Goal: Communication & Community: Answer question/provide support

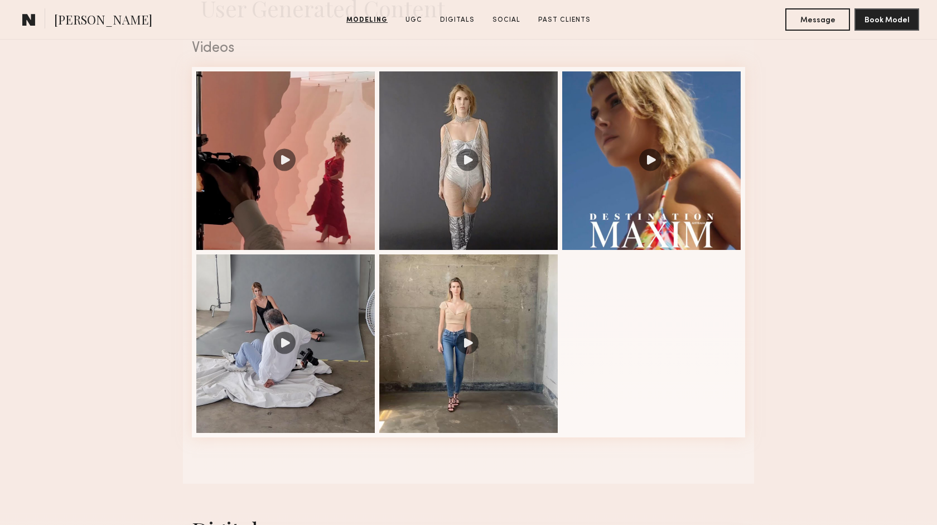
scroll to position [1155, 0]
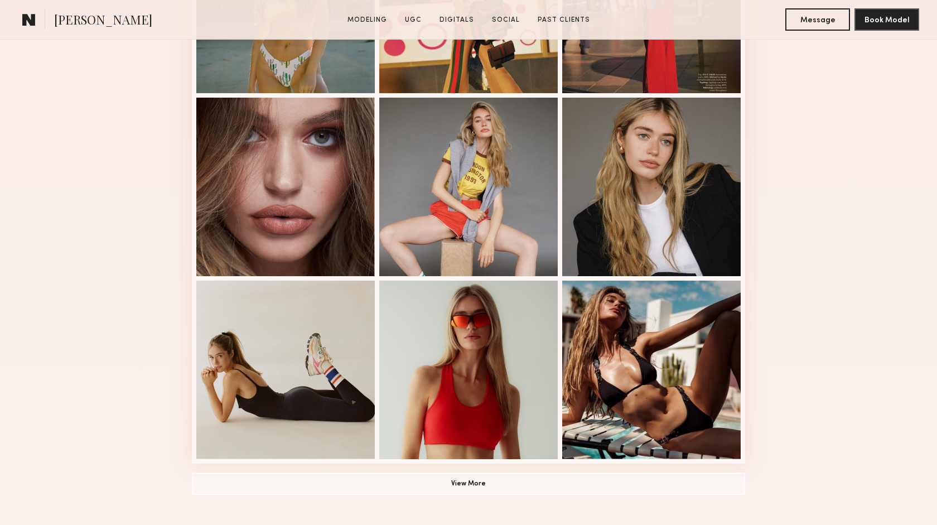
scroll to position [598, 0]
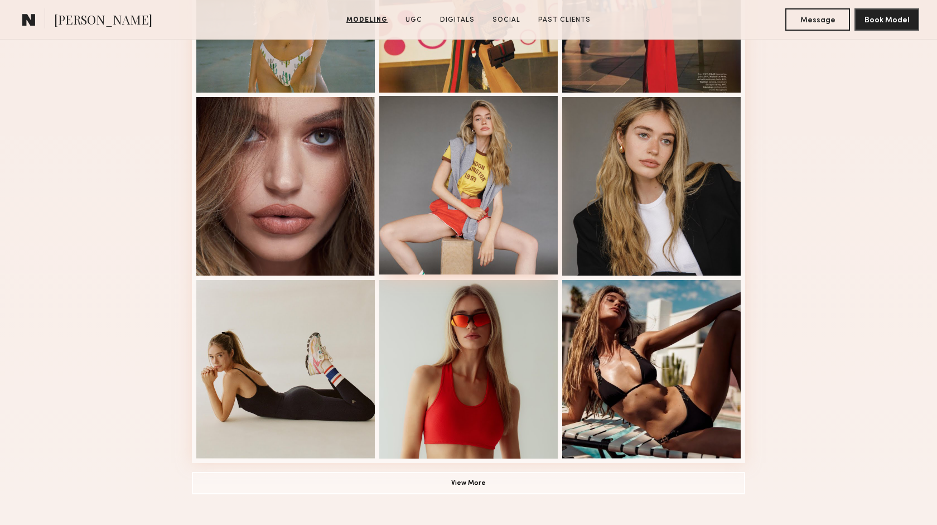
click at [449, 204] on div at bounding box center [468, 185] width 178 height 178
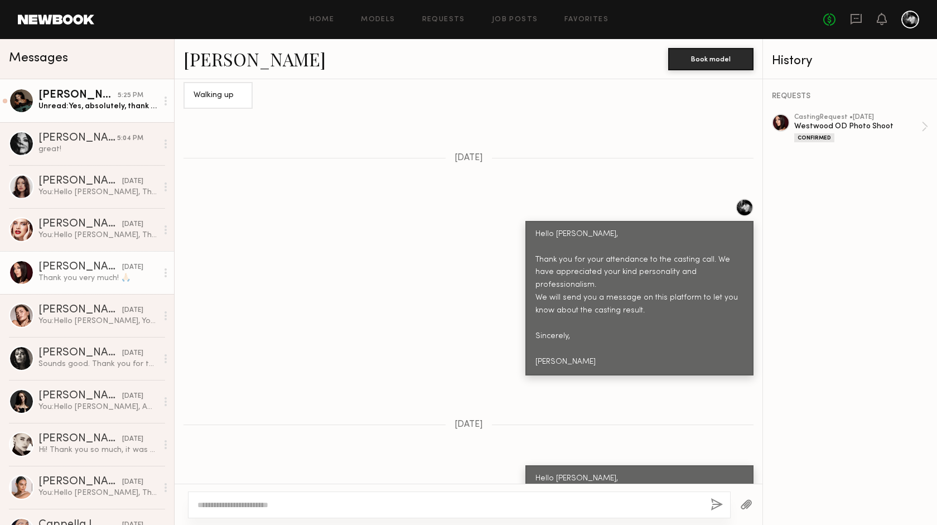
scroll to position [1476, 0]
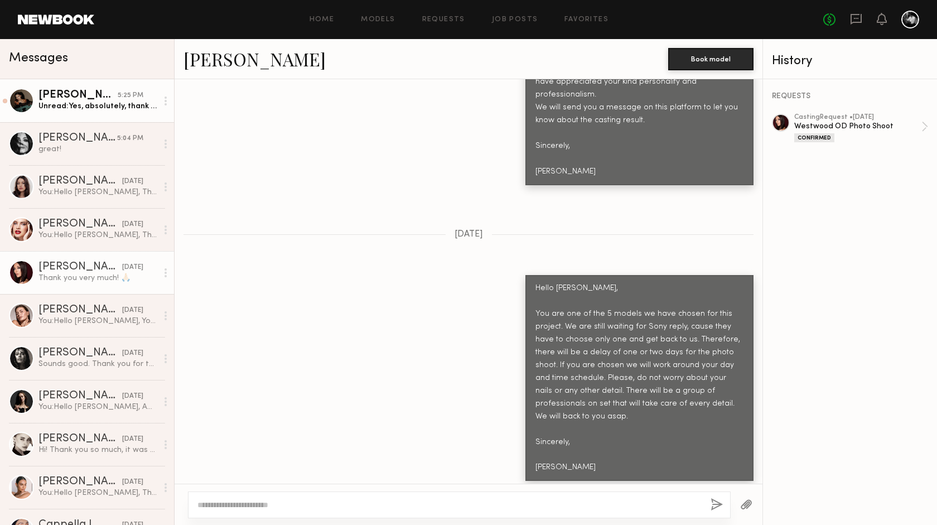
click at [134, 108] on div "Unread: Yes, absolutely, thank you so much! I’m truly grateful and very excited…" at bounding box center [97, 106] width 119 height 11
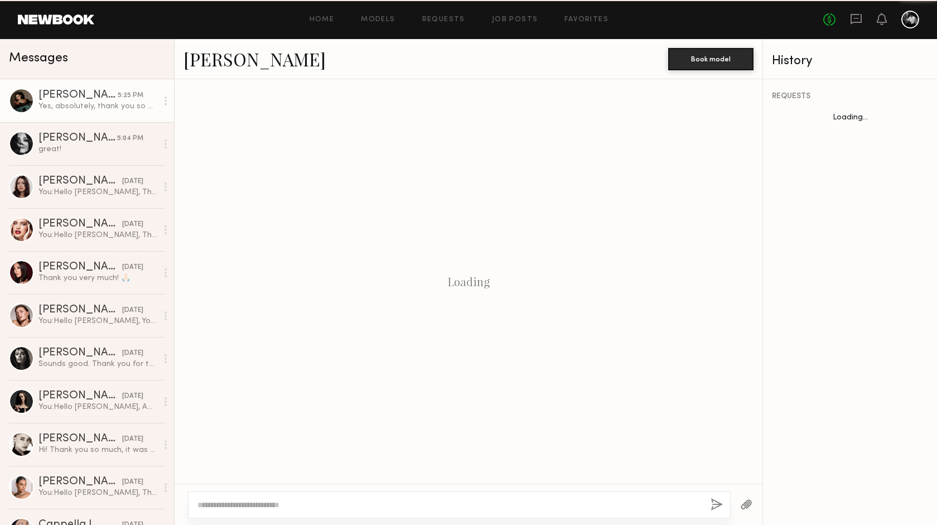
scroll to position [1793, 0]
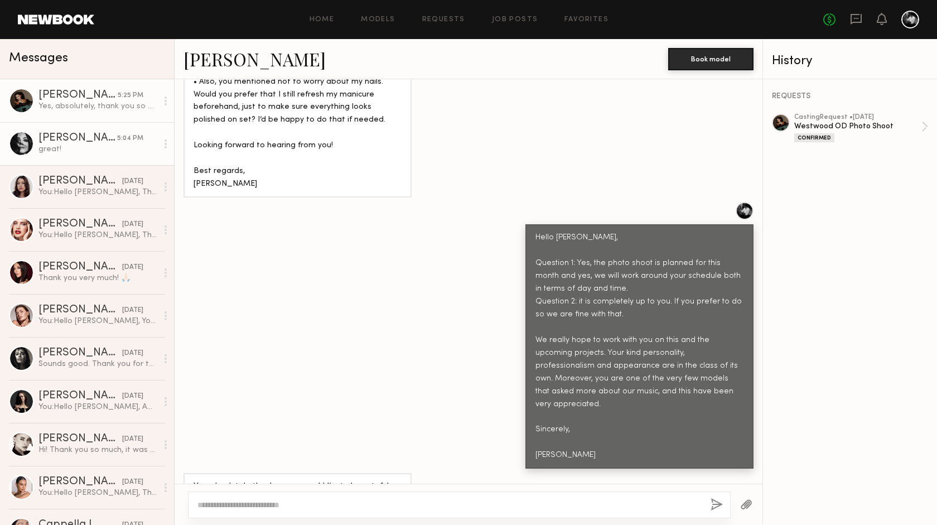
click at [95, 153] on div "great!" at bounding box center [97, 149] width 119 height 11
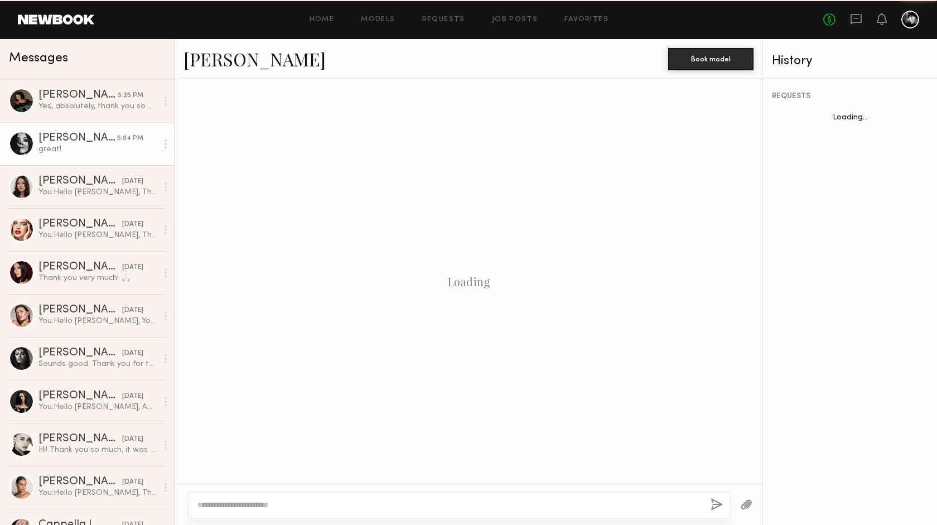
scroll to position [1180, 0]
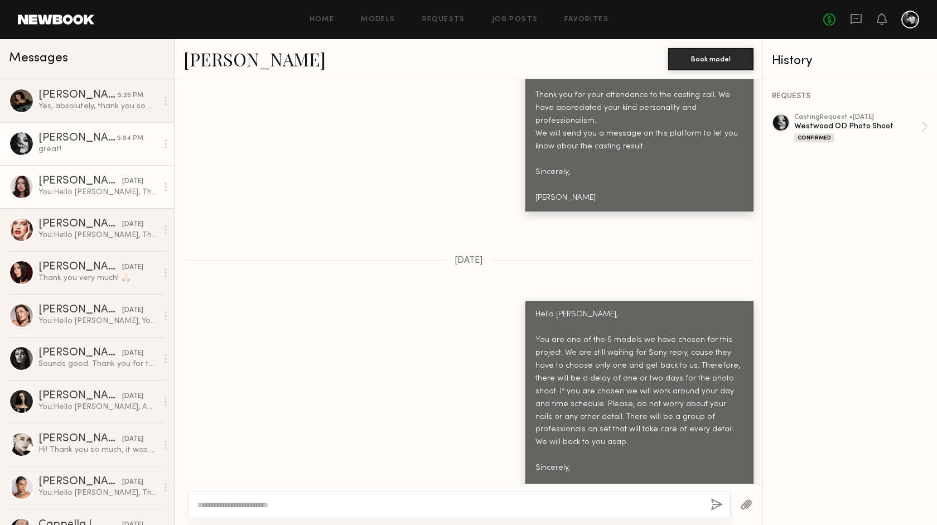
click at [119, 196] on div "You: Hello [PERSON_NAME], Thank you for your attendance to the casting call. We…" at bounding box center [97, 192] width 119 height 11
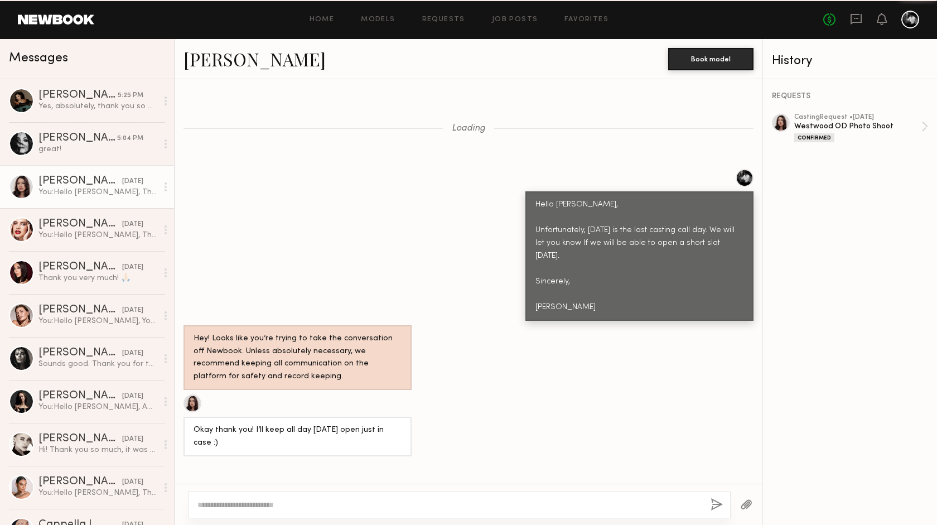
scroll to position [1303, 0]
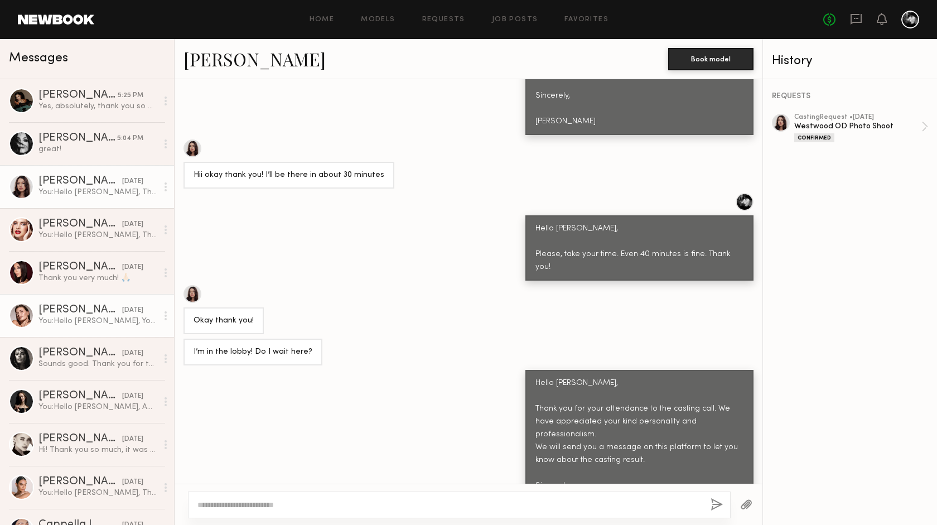
click at [127, 312] on div "[DATE]" at bounding box center [132, 310] width 21 height 11
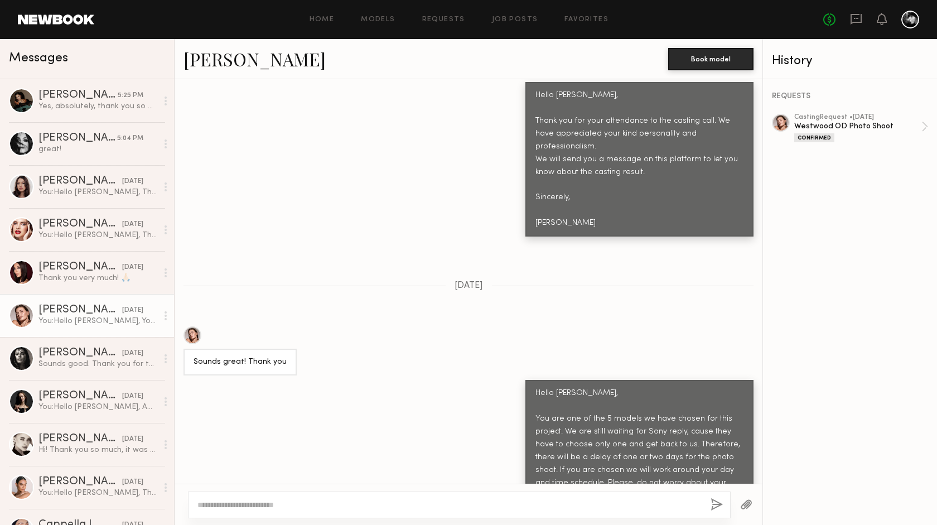
scroll to position [1829, 0]
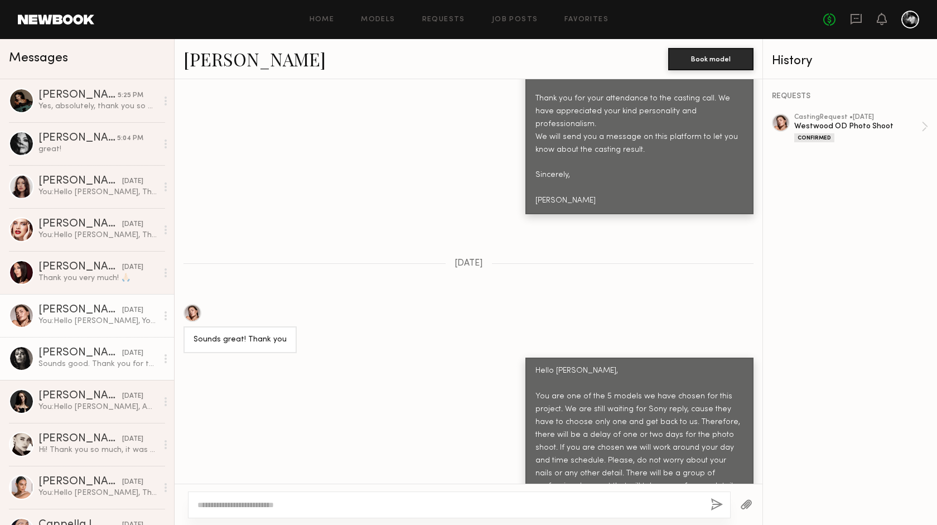
click at [121, 360] on div "Sounds good. Thank you for the update!" at bounding box center [97, 363] width 119 height 11
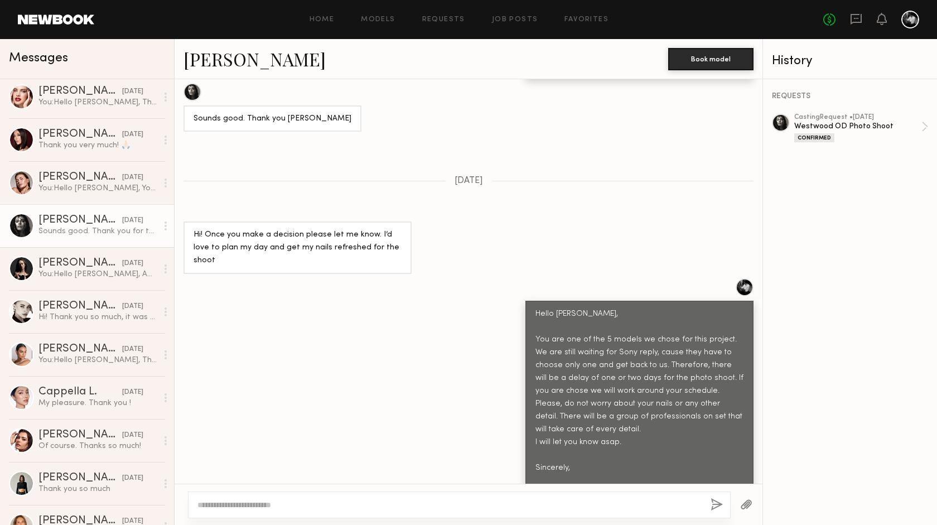
scroll to position [133, 0]
click at [91, 363] on div "You: Hello Alina, Thank you for your attendance to the casting call. We have ap…" at bounding box center [97, 359] width 119 height 11
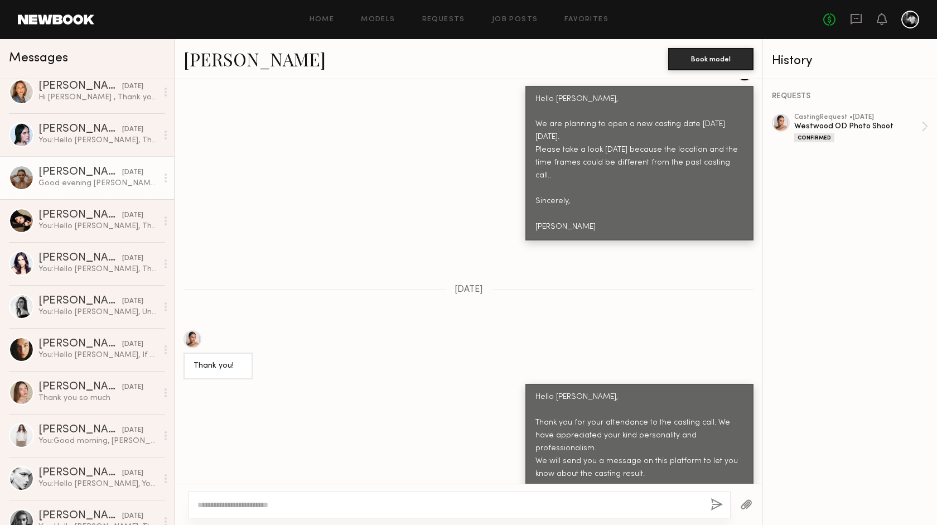
scroll to position [585, 0]
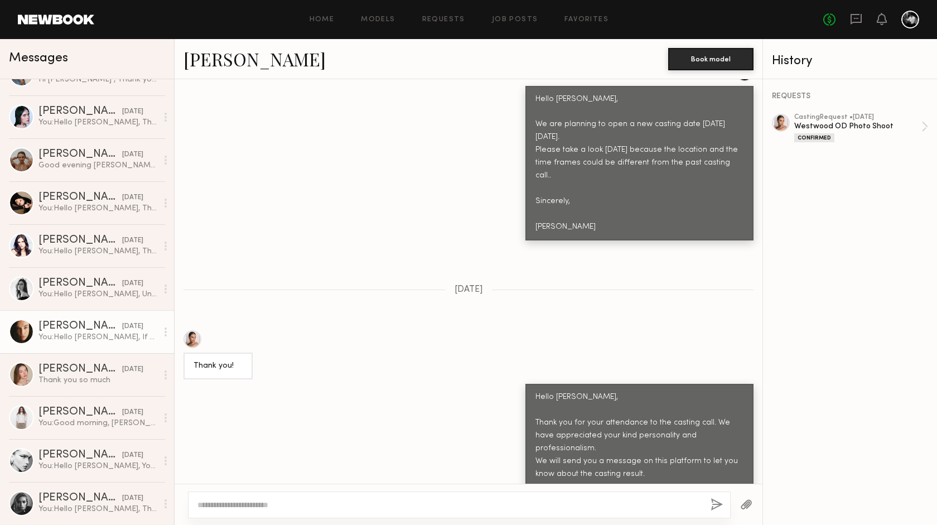
click at [93, 331] on div "Uliana V." at bounding box center [80, 326] width 84 height 11
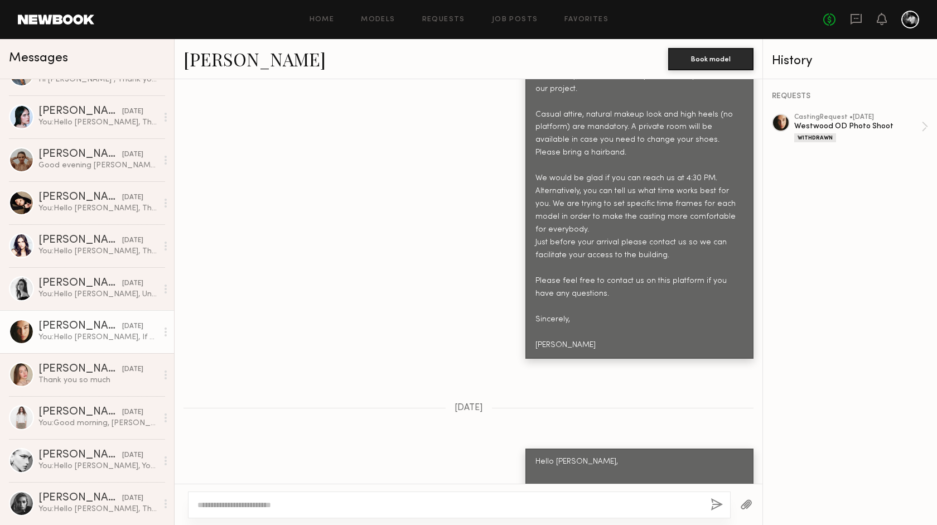
scroll to position [613, 0]
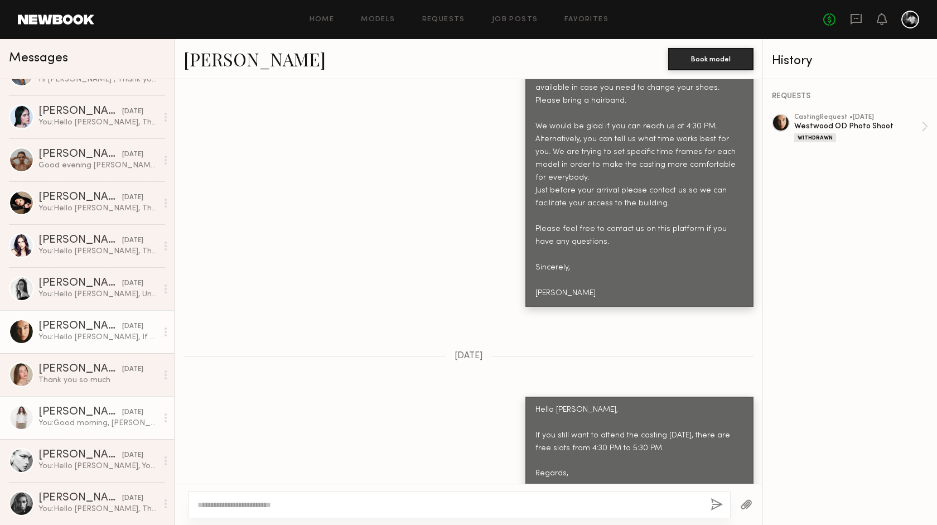
click at [121, 422] on div "You: Good morning, Callandra! Thank you for letting us know and sorry about you…" at bounding box center [97, 423] width 119 height 11
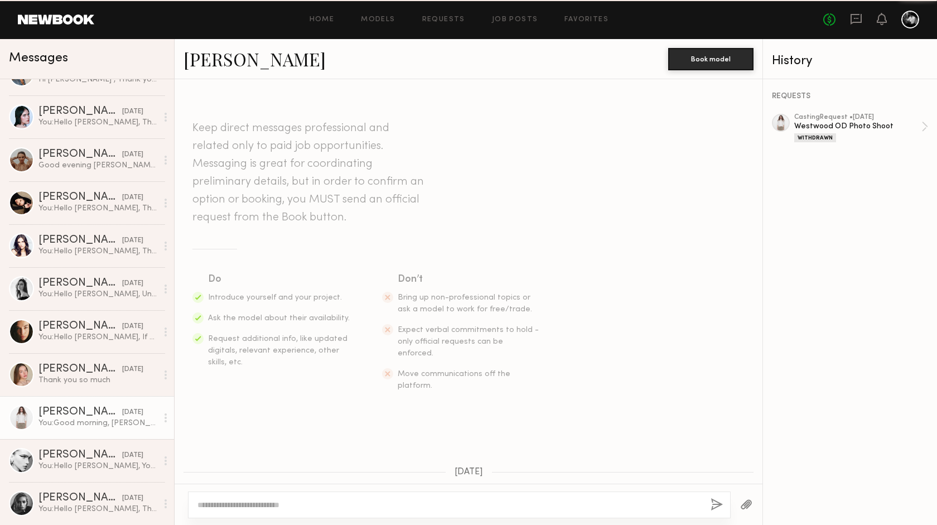
scroll to position [933, 0]
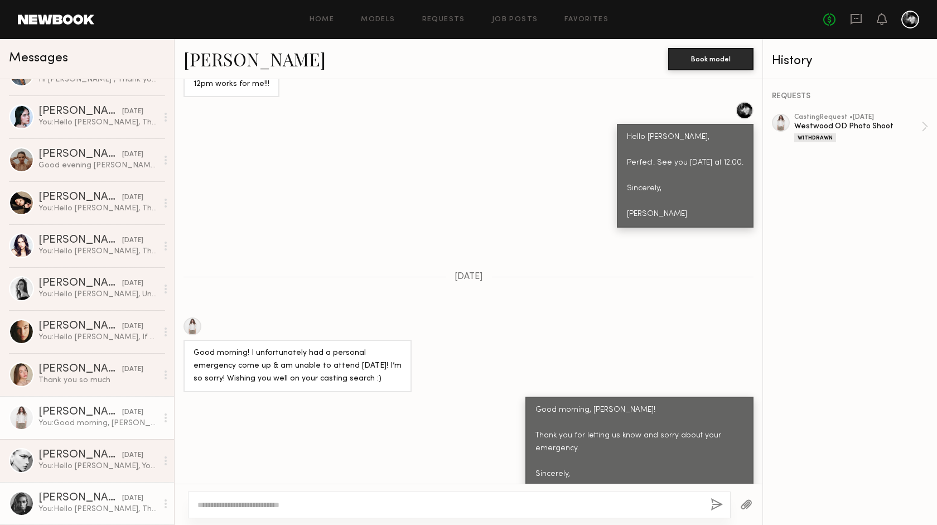
click at [122, 503] on div "09/04/2025" at bounding box center [132, 498] width 21 height 11
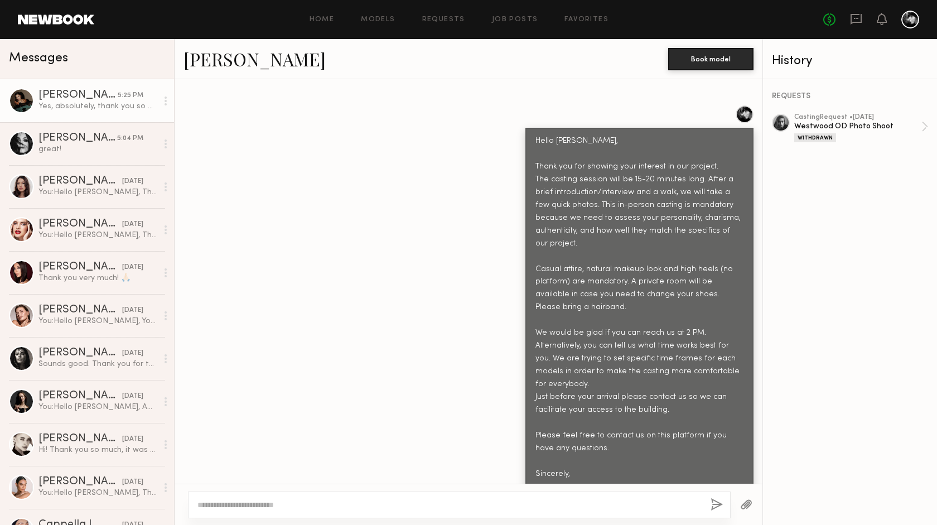
click at [88, 103] on div "Yes, absolutely, thank you so much! I’m truly grateful and very excited about t…" at bounding box center [97, 106] width 119 height 11
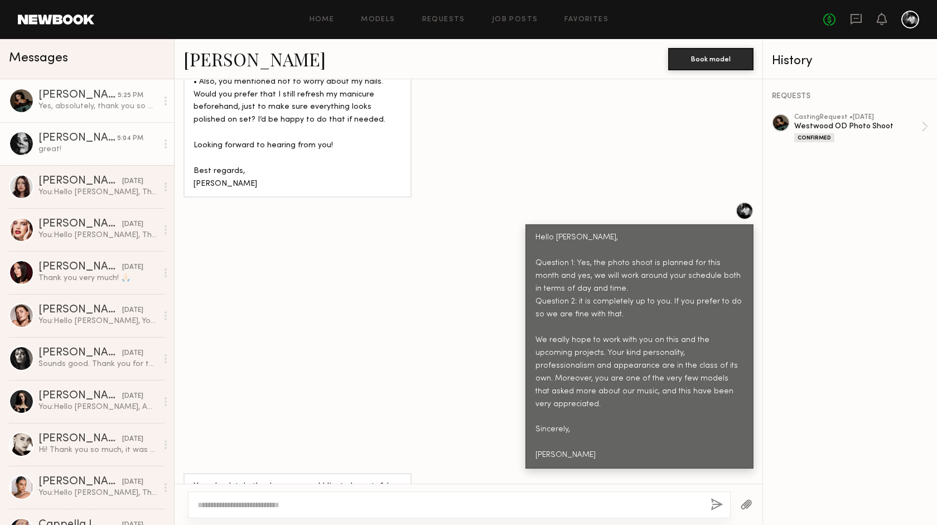
click at [110, 148] on div "great!" at bounding box center [97, 149] width 119 height 11
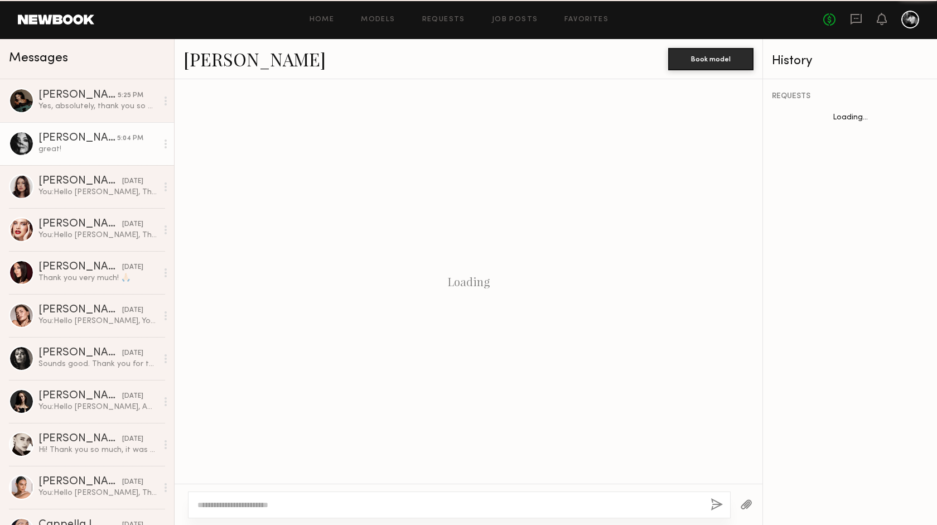
scroll to position [1180, 0]
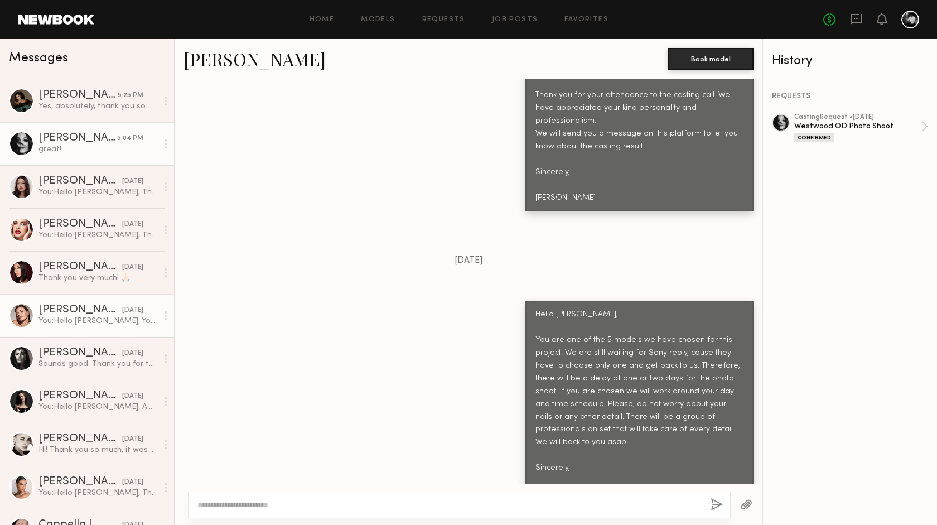
click at [109, 309] on div "[PERSON_NAME]" at bounding box center [80, 309] width 84 height 11
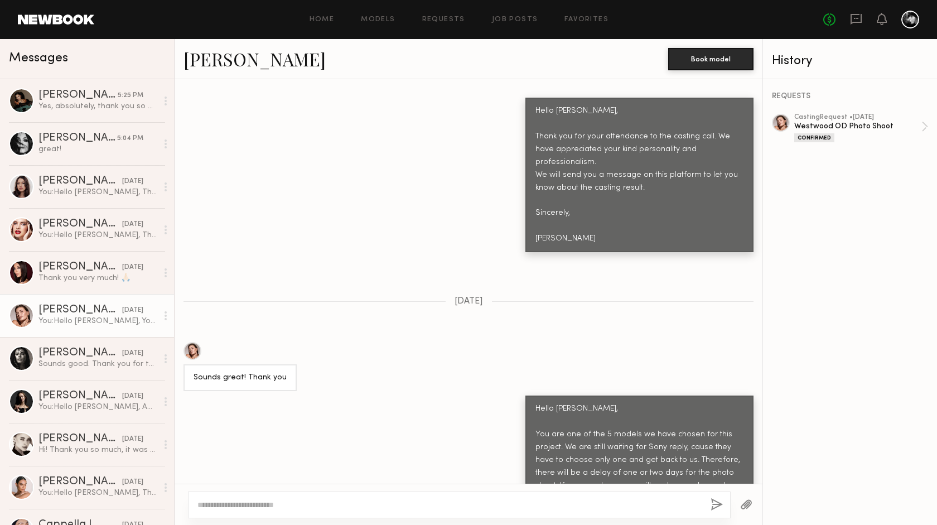
scroll to position [1829, 0]
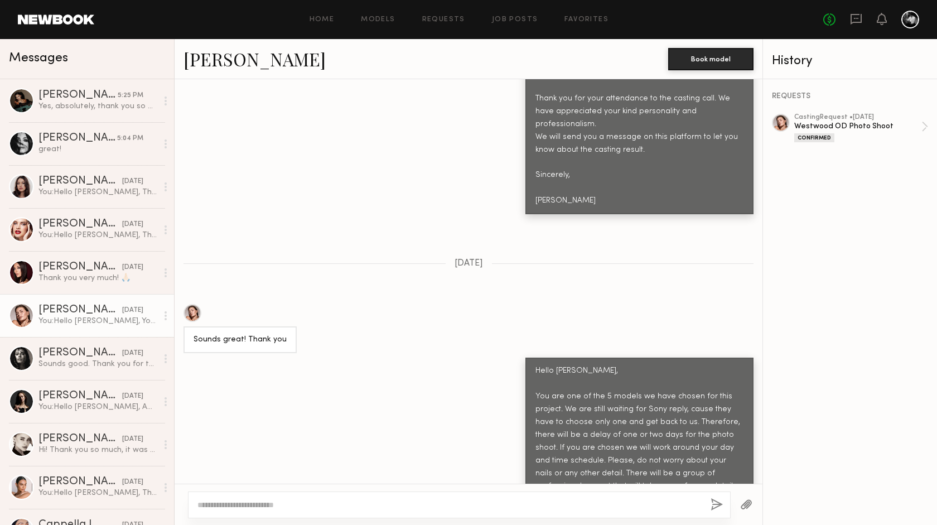
click at [379, 357] on div "Hello Chelsey, You are one of the 5 models we have chosen for this project. We …" at bounding box center [468, 460] width 588 height 206
click at [113, 375] on link "Nikola S. yesterday Sounds good. Thank you for the update!" at bounding box center [87, 358] width 174 height 43
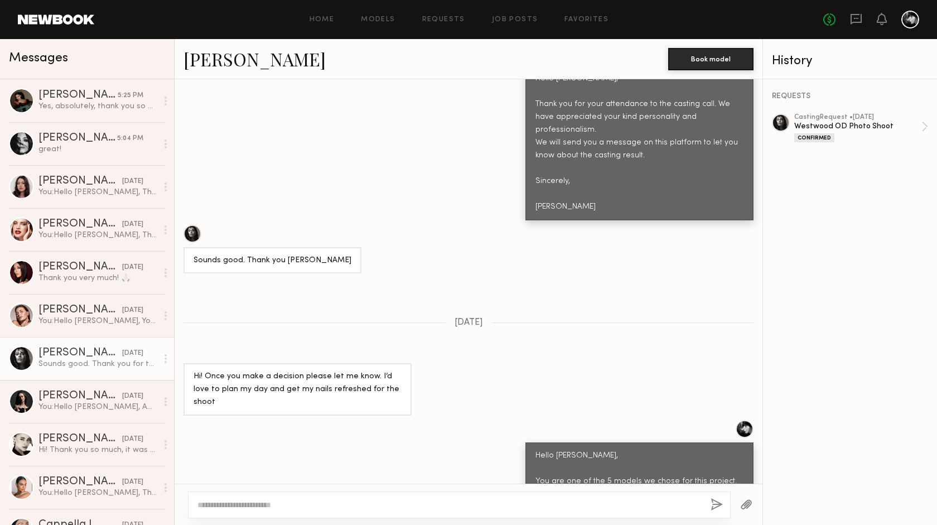
scroll to position [1333, 0]
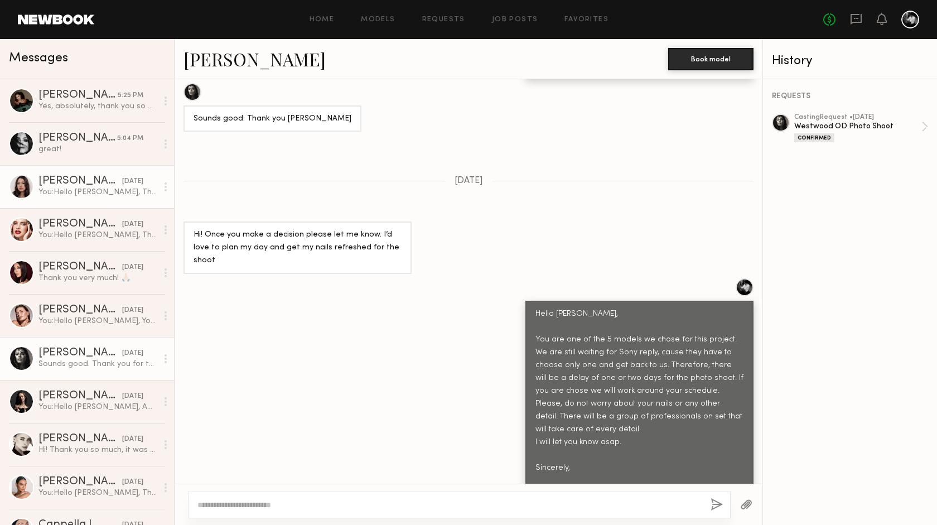
click at [122, 185] on div "yesterday" at bounding box center [132, 181] width 21 height 11
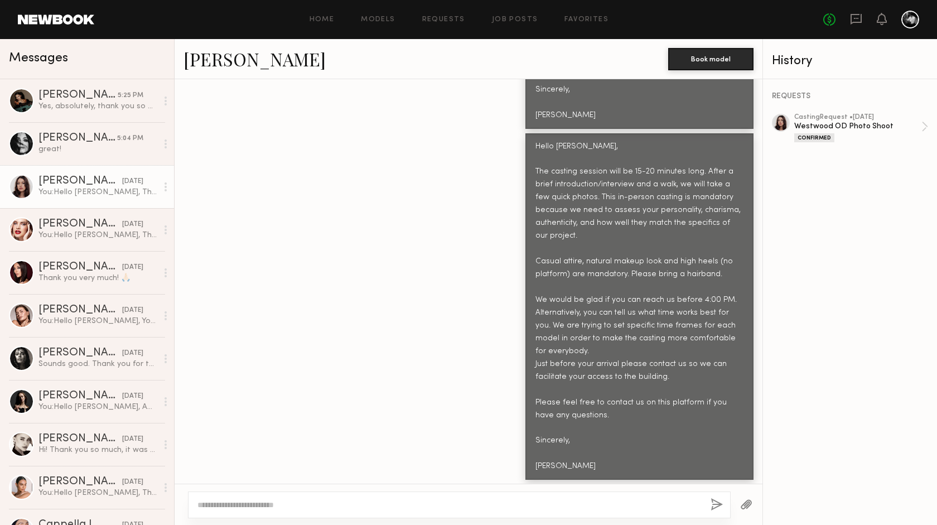
scroll to position [1303, 0]
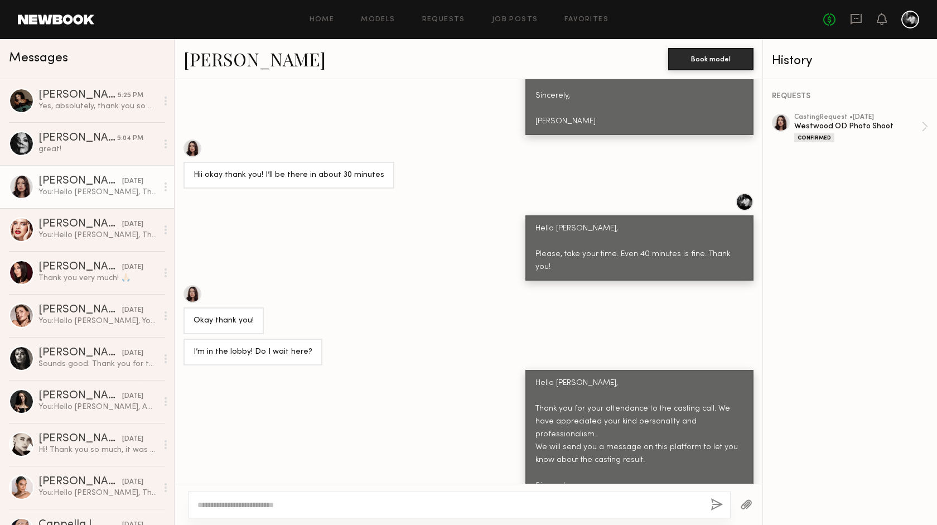
click at [777, 120] on div at bounding box center [781, 123] width 18 height 18
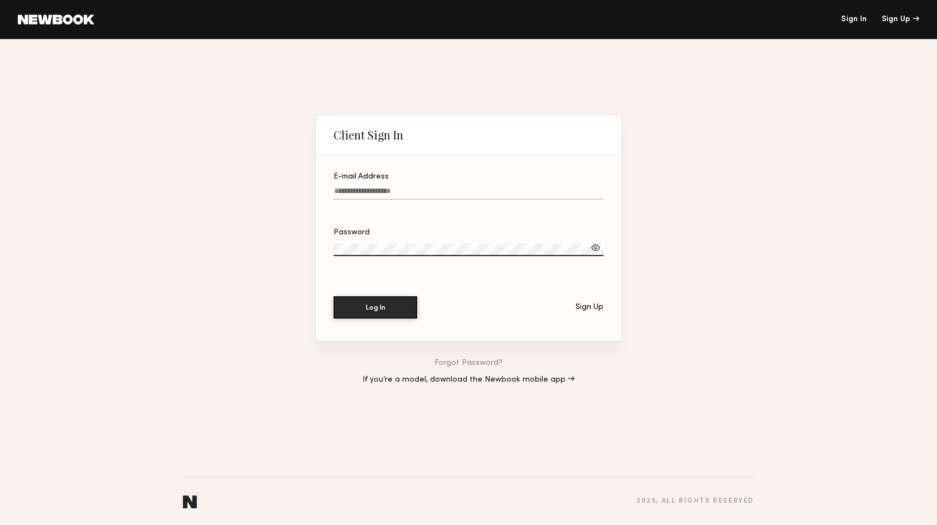
type input "**********"
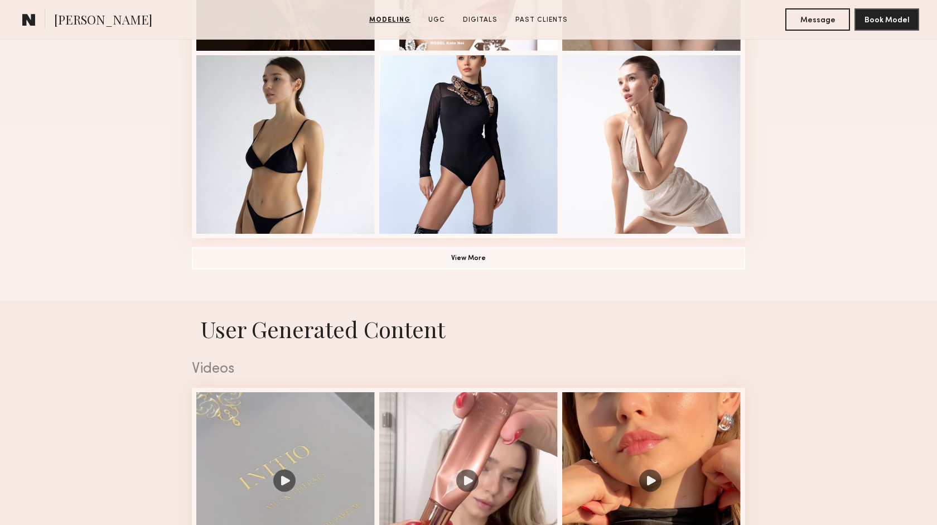
scroll to position [825, 0]
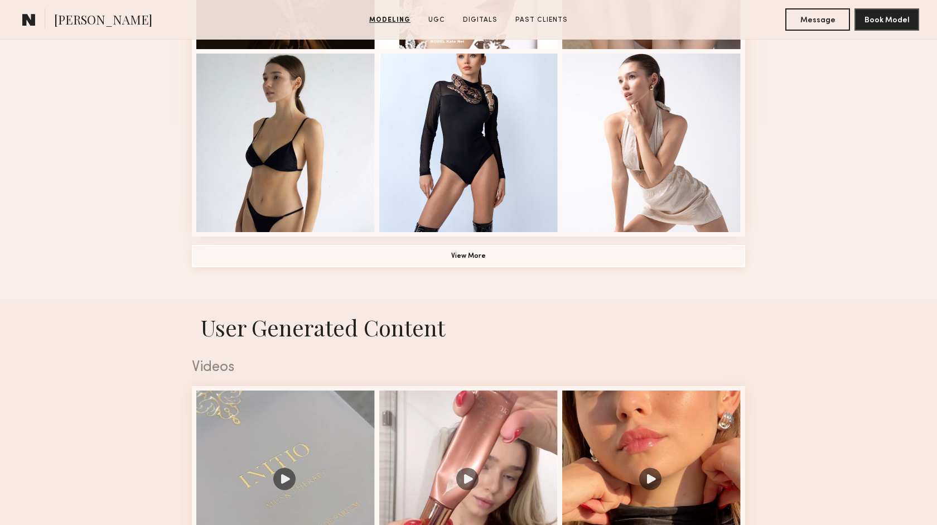
click at [466, 258] on button "View More" at bounding box center [468, 256] width 553 height 22
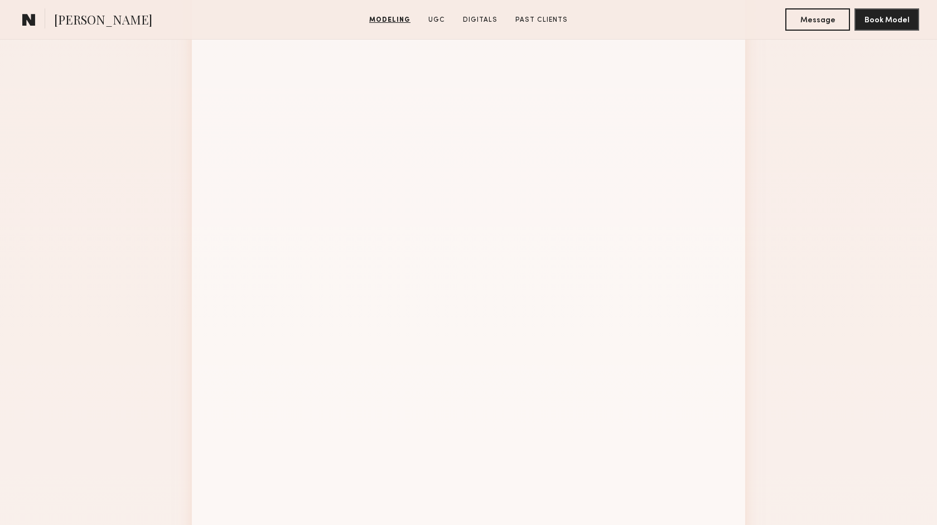
scroll to position [1143, 0]
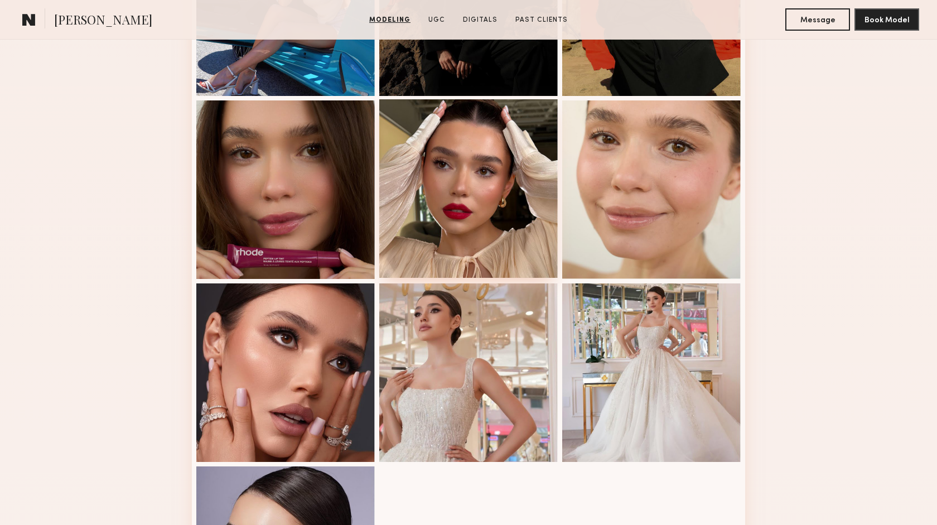
click at [466, 207] on div at bounding box center [468, 188] width 178 height 178
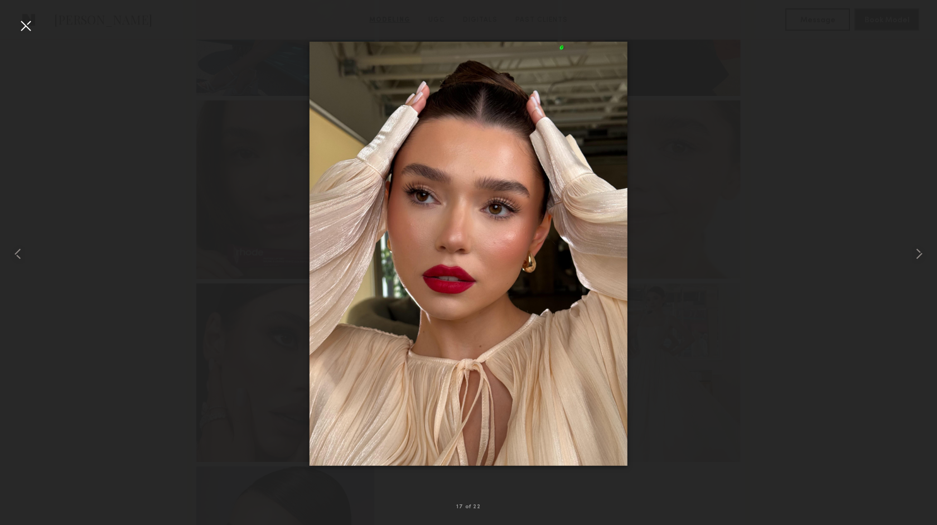
click at [25, 23] on div at bounding box center [26, 26] width 18 height 18
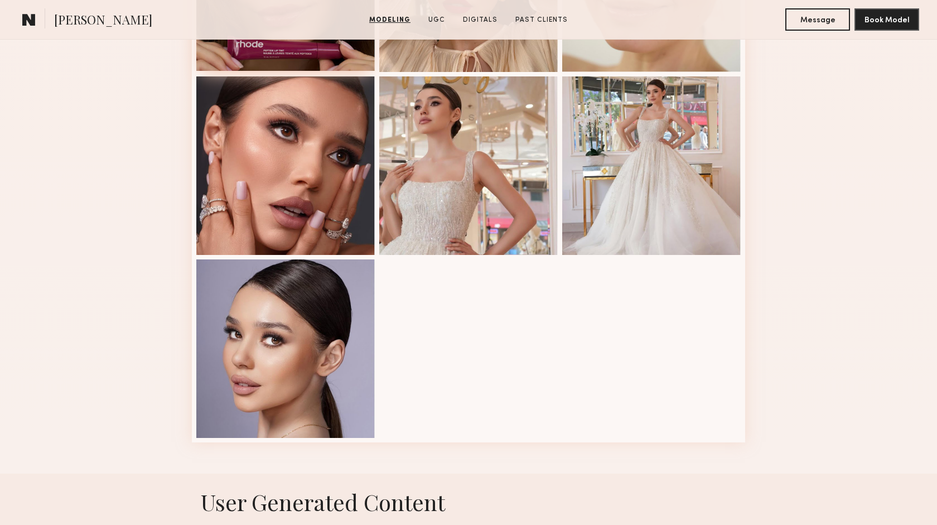
scroll to position [1351, 0]
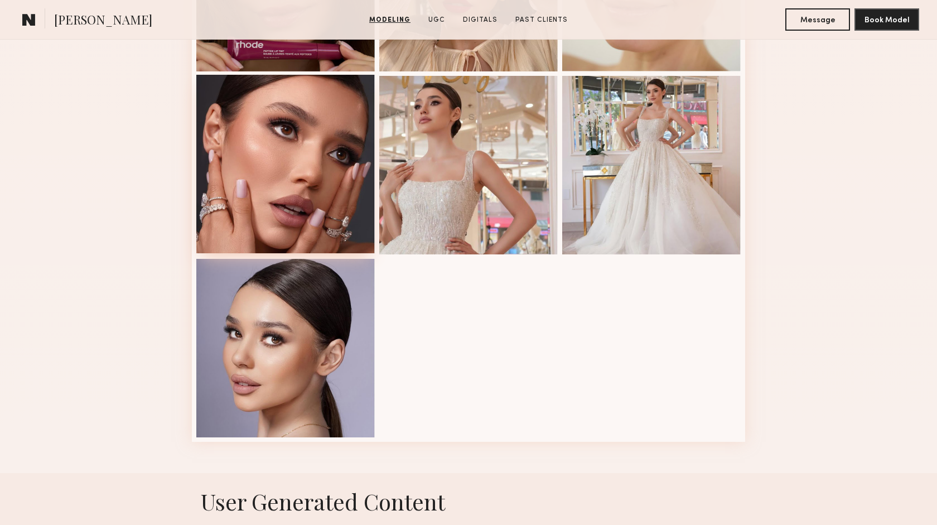
click at [319, 213] on div at bounding box center [285, 164] width 178 height 178
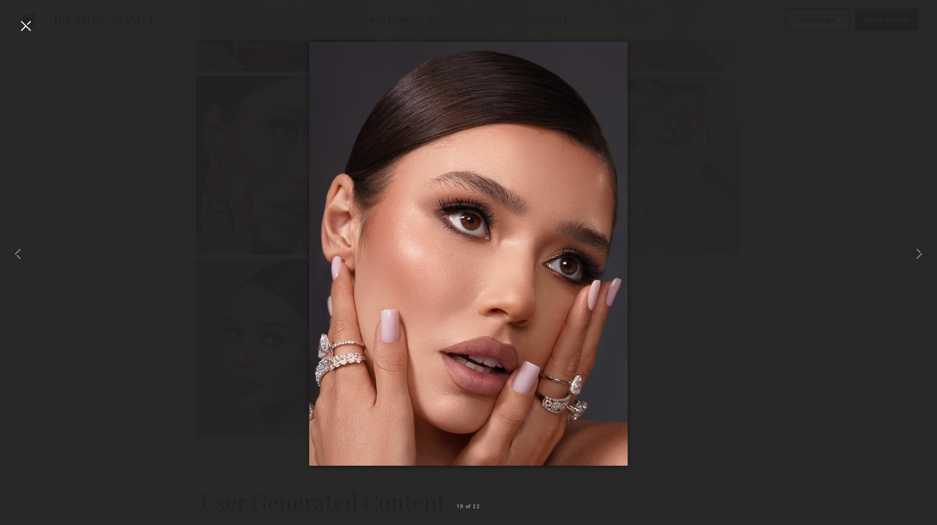
click at [22, 21] on div at bounding box center [26, 26] width 18 height 18
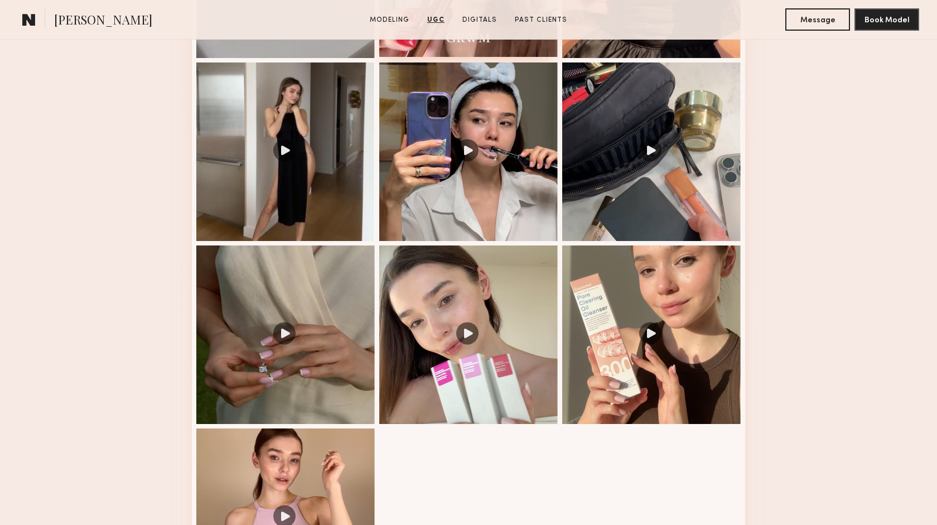
scroll to position [2038, 0]
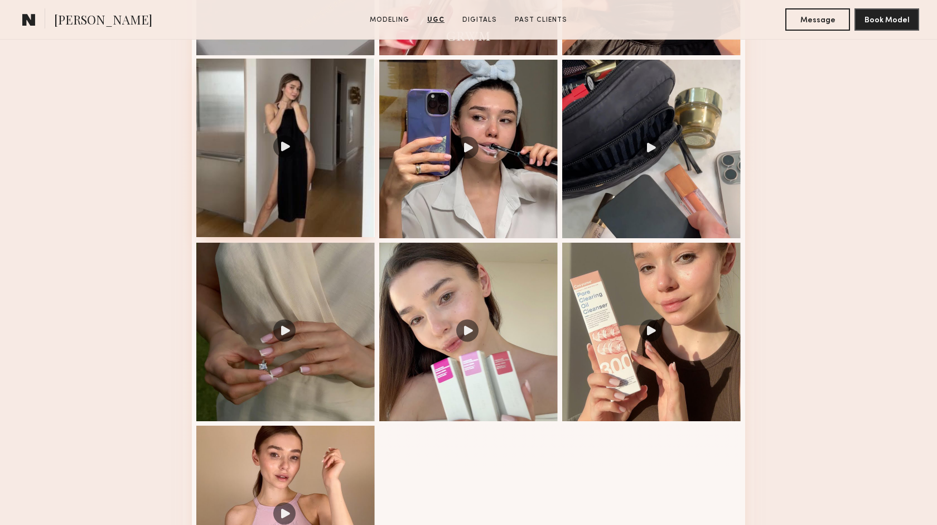
click at [292, 140] on div at bounding box center [285, 148] width 178 height 178
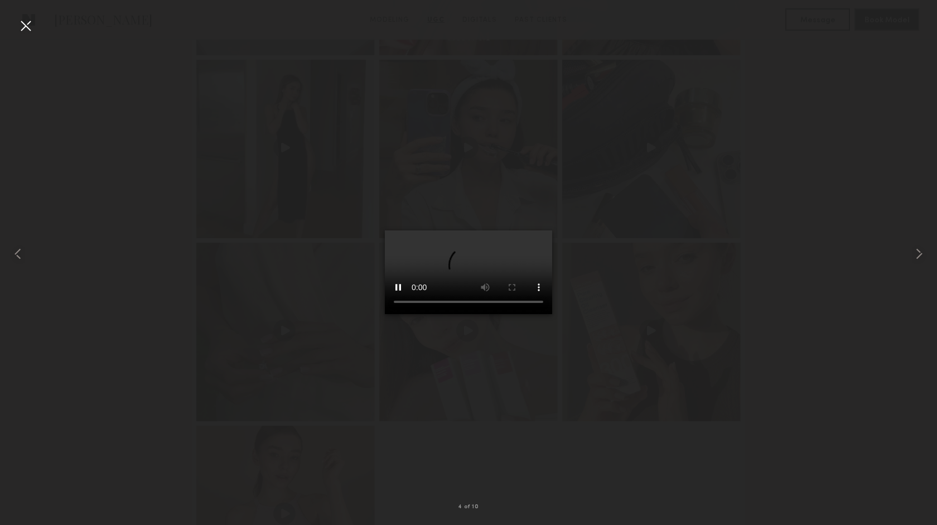
click at [25, 25] on div at bounding box center [26, 26] width 18 height 18
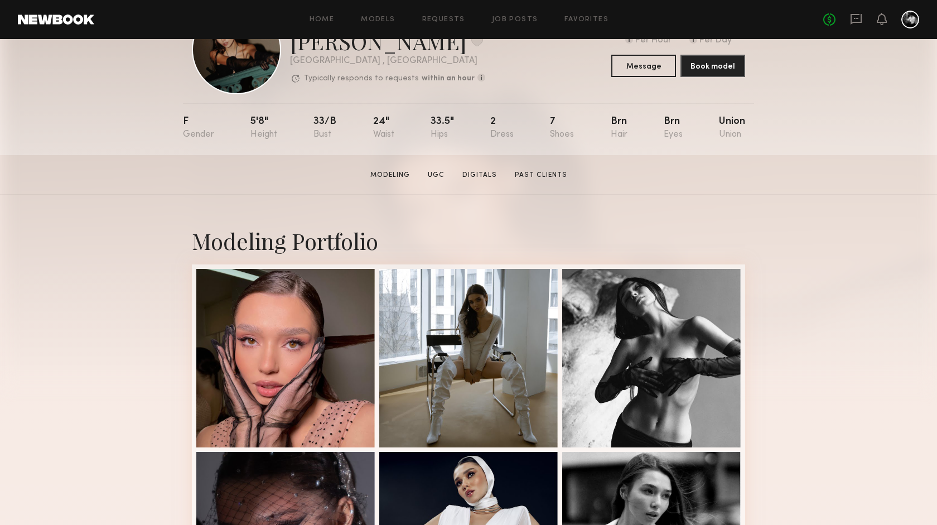
scroll to position [0, 0]
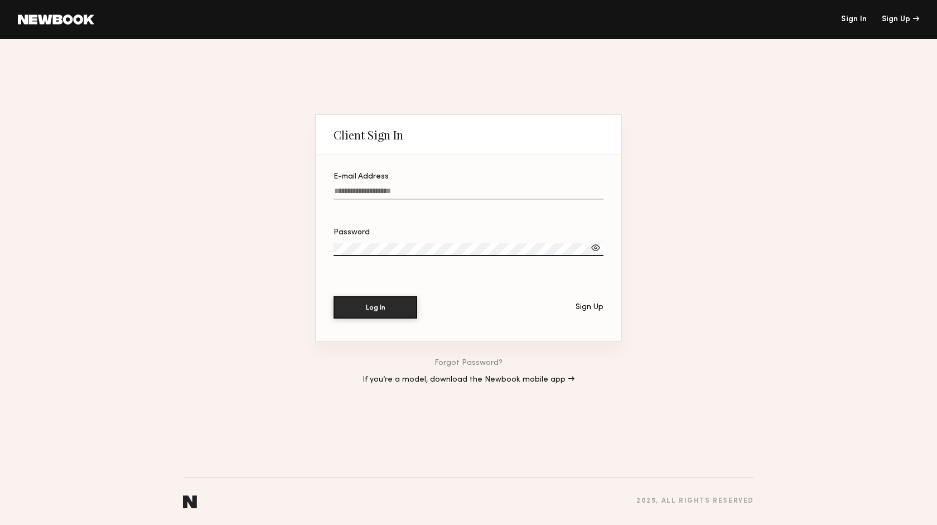
type input "**********"
